Goal: Transaction & Acquisition: Download file/media

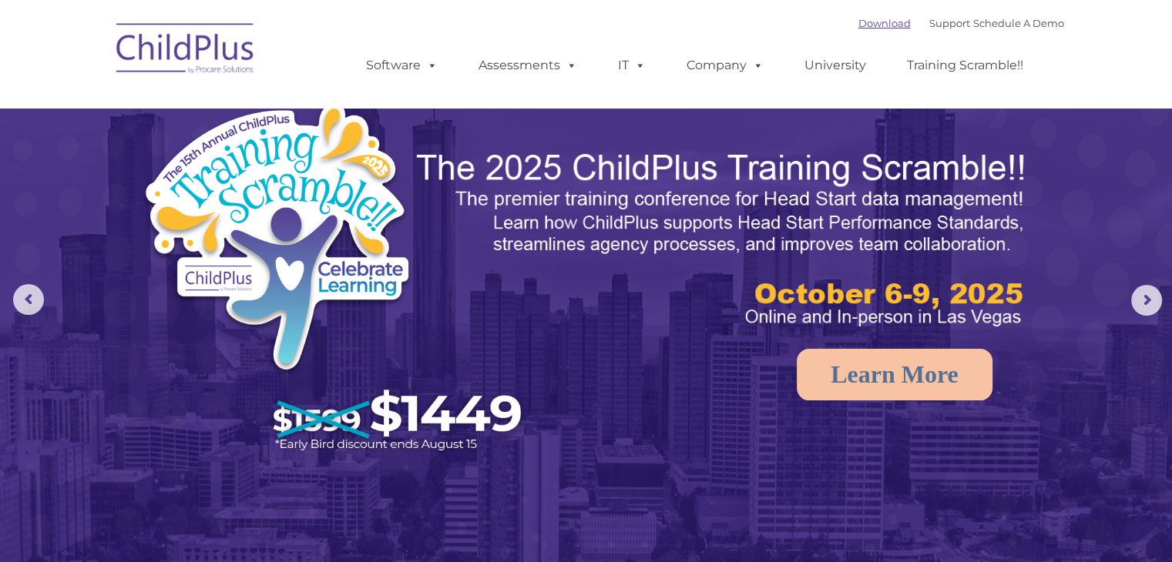
select select "MEDIUM"
click at [866, 25] on link "Download" at bounding box center [884, 23] width 52 height 12
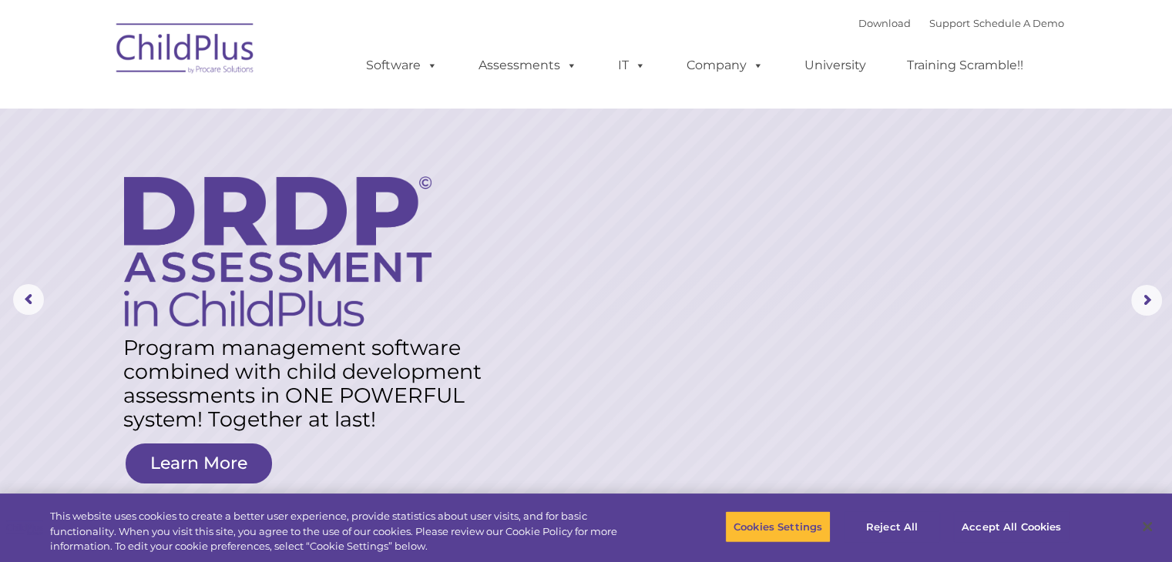
click at [838, 47] on ul "Software ChildPlus: The original and most widely-used Head Start data managemen…" at bounding box center [699, 66] width 729 height 62
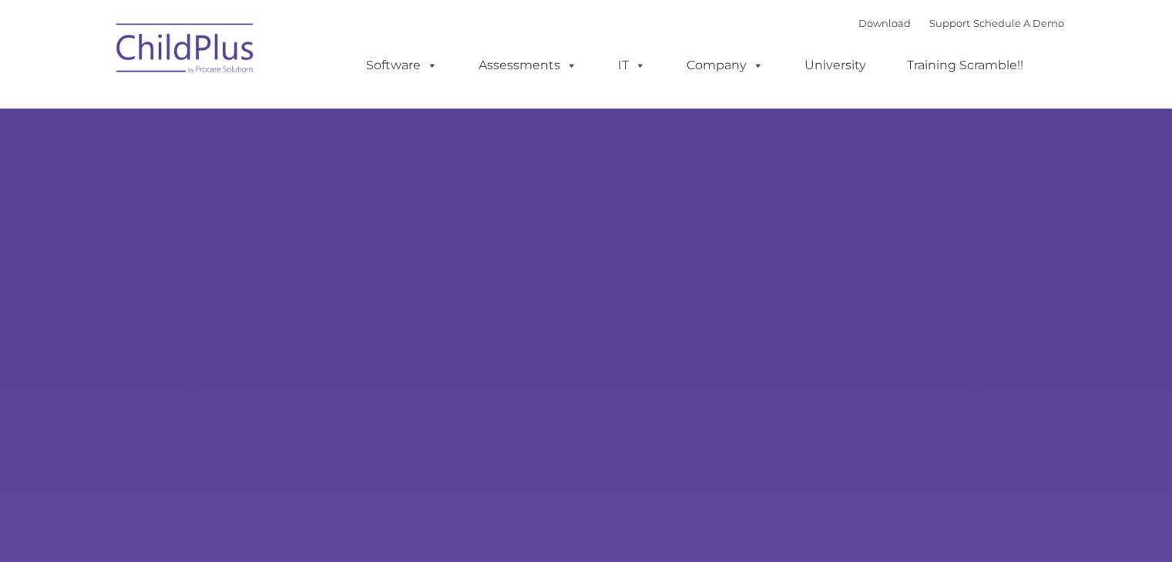
type input ""
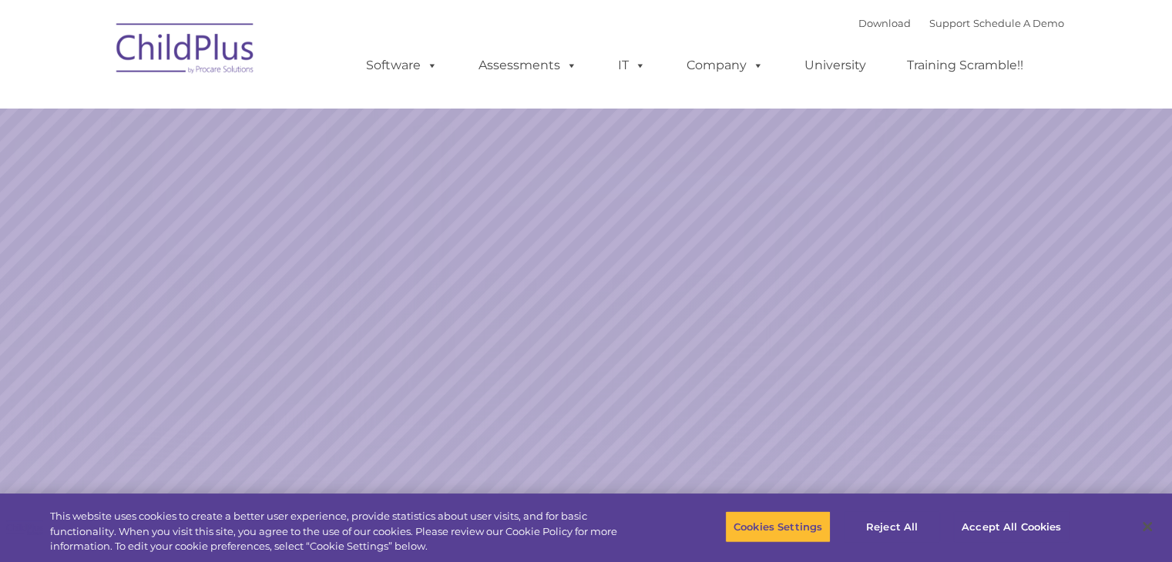
select select "MEDIUM"
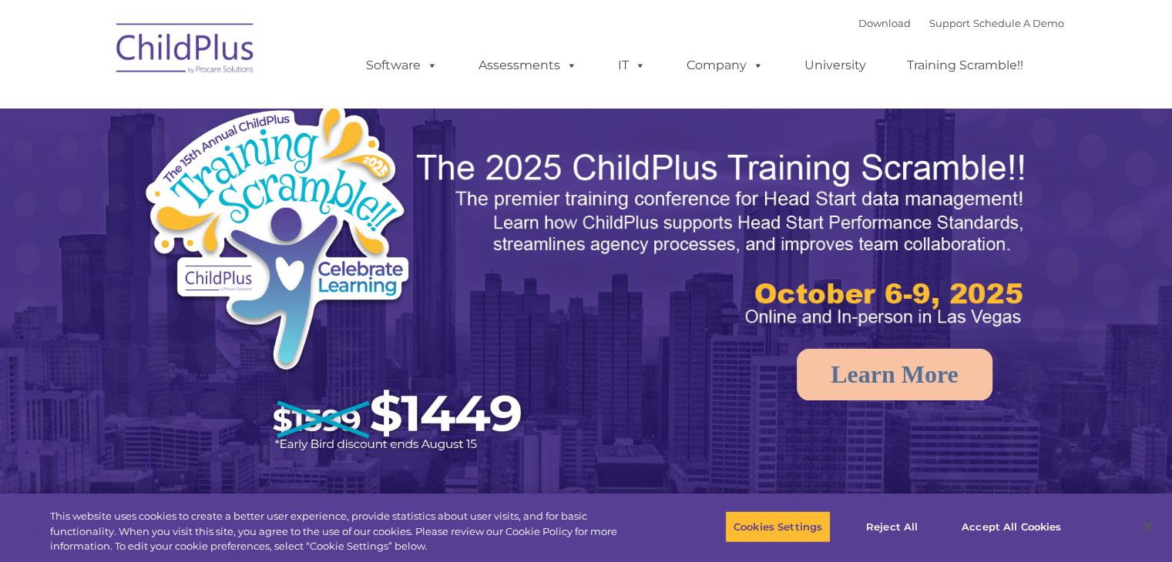
click at [876, 29] on div "Download Support | Schedule A Demo " at bounding box center [961, 23] width 206 height 23
click at [858, 22] on link "Download" at bounding box center [884, 23] width 52 height 12
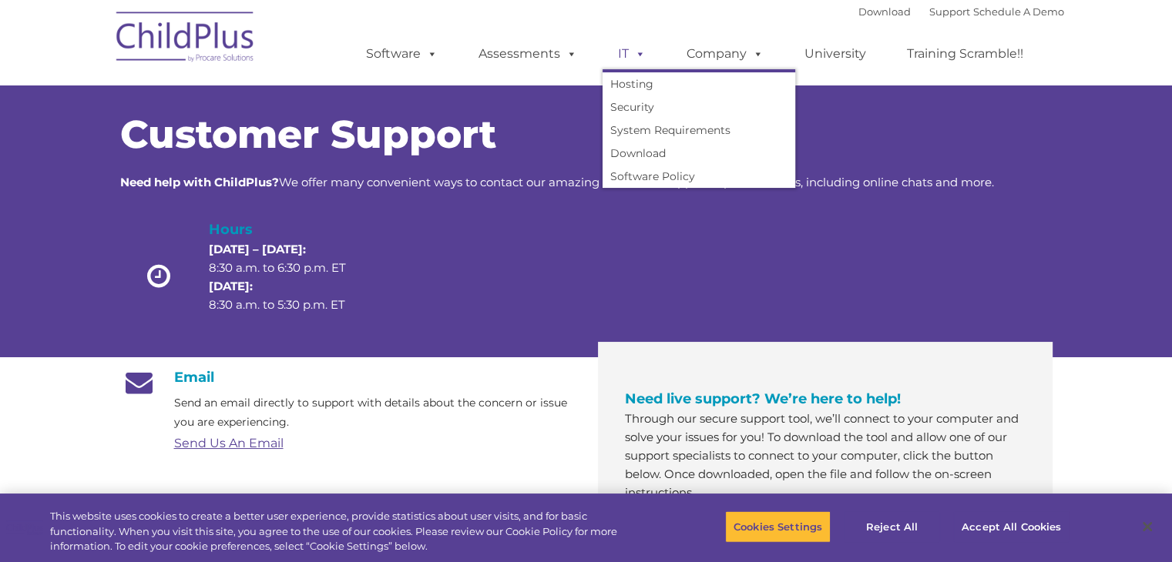
click at [629, 56] on span at bounding box center [637, 53] width 17 height 15
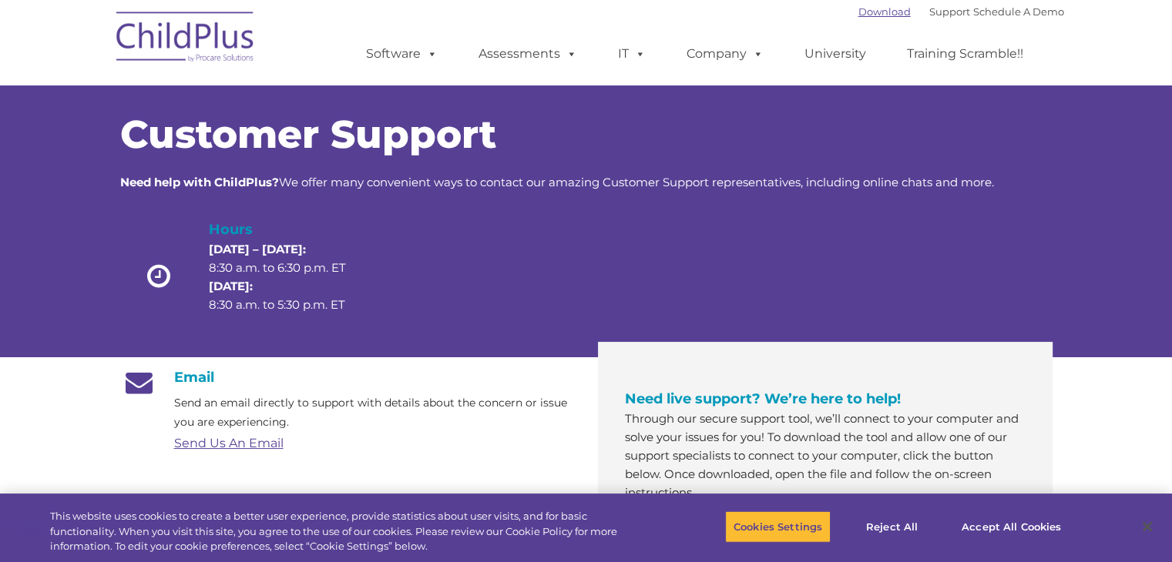
click at [874, 9] on link "Download" at bounding box center [884, 11] width 52 height 12
